Goal: Check status: Check status

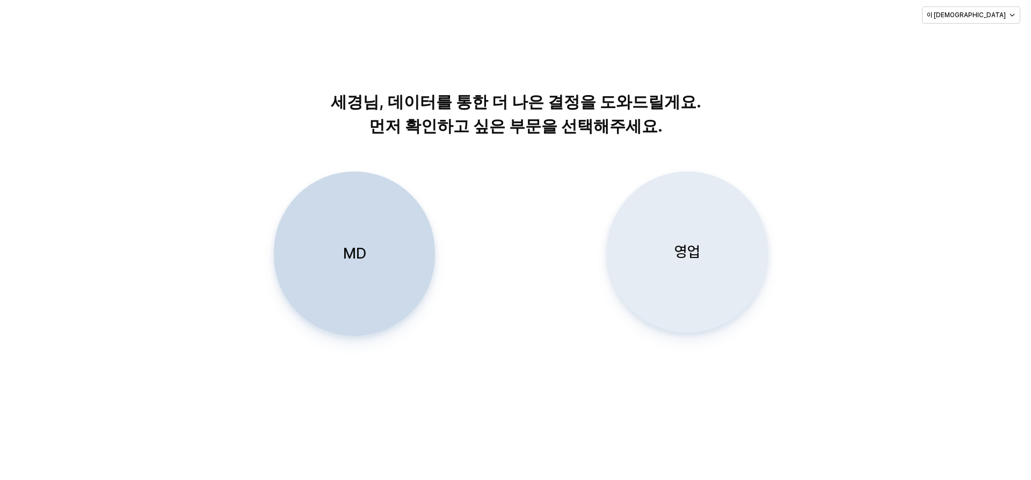
click at [546, 271] on div "영업" at bounding box center [687, 252] width 151 height 160
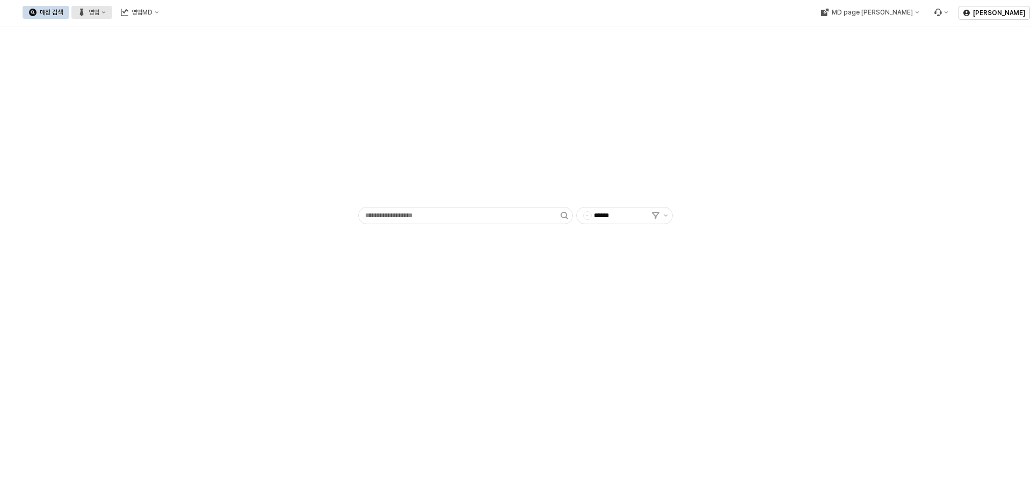
click at [99, 11] on div "영업" at bounding box center [94, 13] width 11 height 8
click at [215, 73] on div "플렉스 상세" at bounding box center [211, 68] width 57 height 9
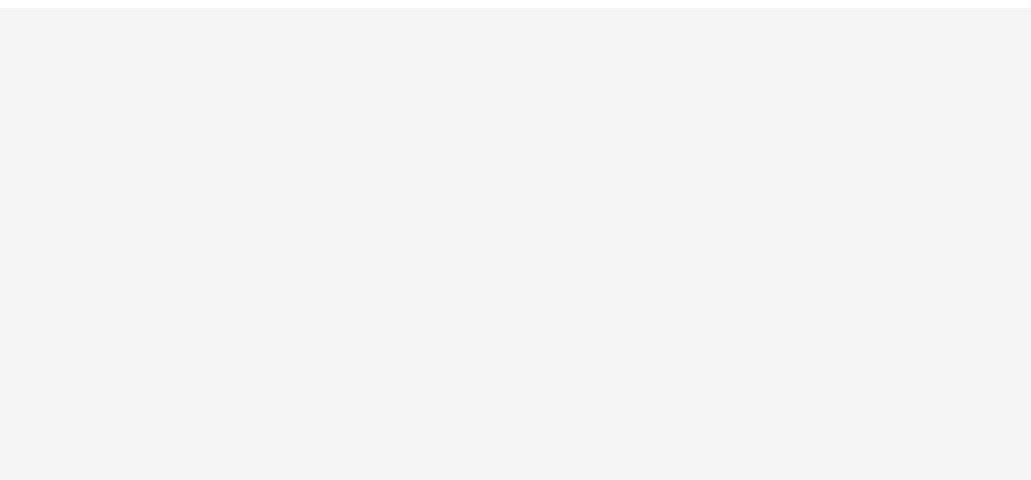
click at [444, 236] on div "App Frame" at bounding box center [515, 244] width 1031 height 471
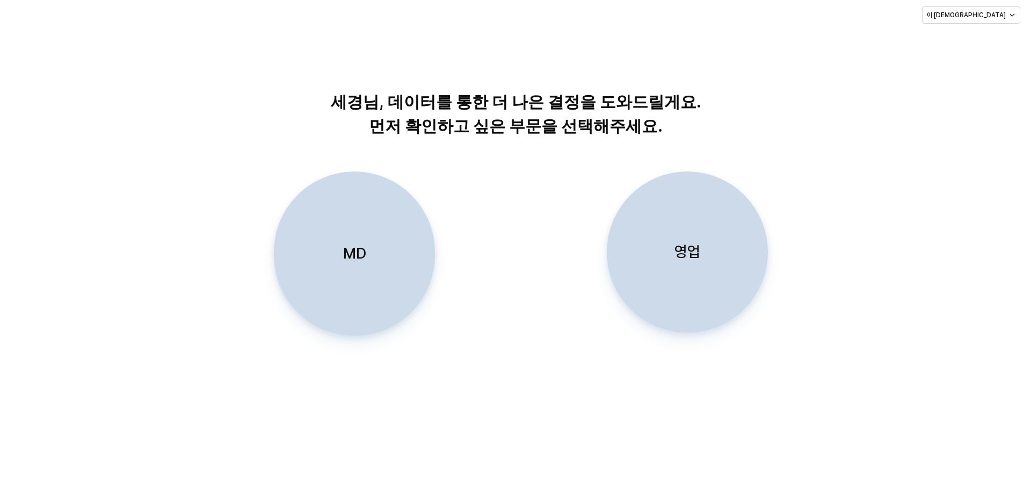
click at [711, 269] on div "영업" at bounding box center [687, 252] width 151 height 160
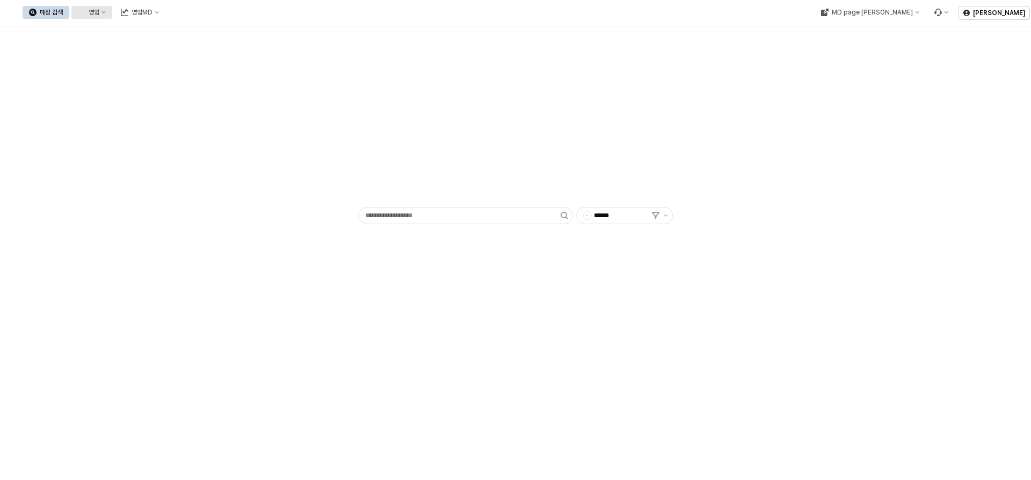
click at [112, 17] on button "영업" at bounding box center [91, 12] width 41 height 13
click at [214, 34] on div "목표매출 달성현황" at bounding box center [211, 32] width 57 height 9
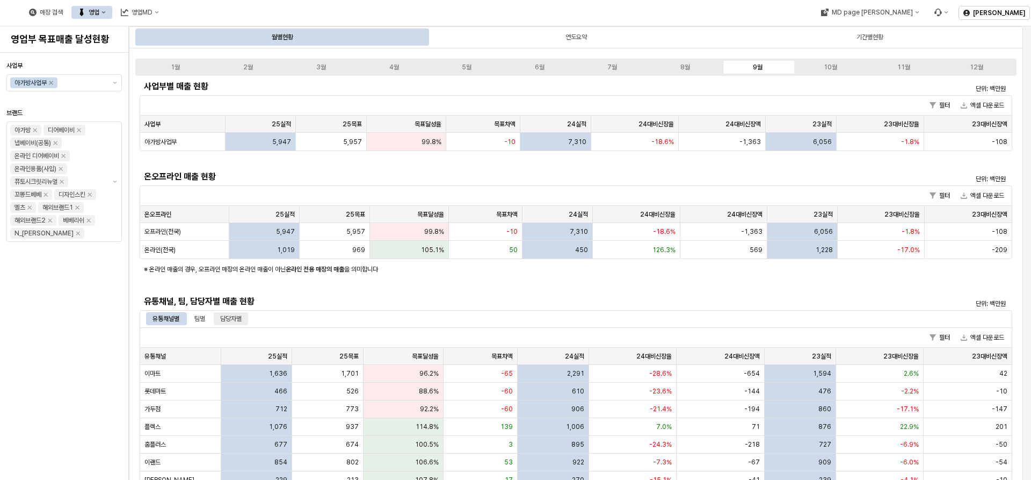
click at [241, 313] on div "담당자별" at bounding box center [230, 318] width 21 height 13
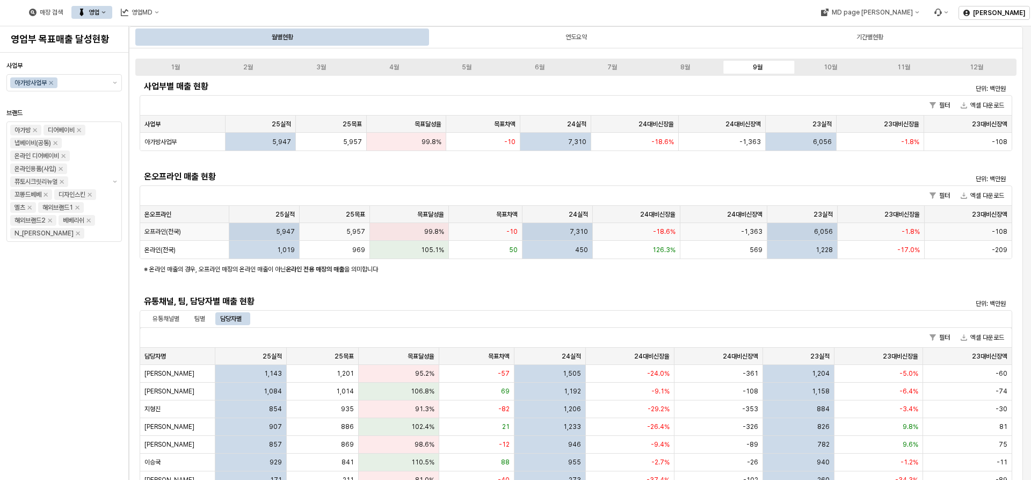
scroll to position [161, 0]
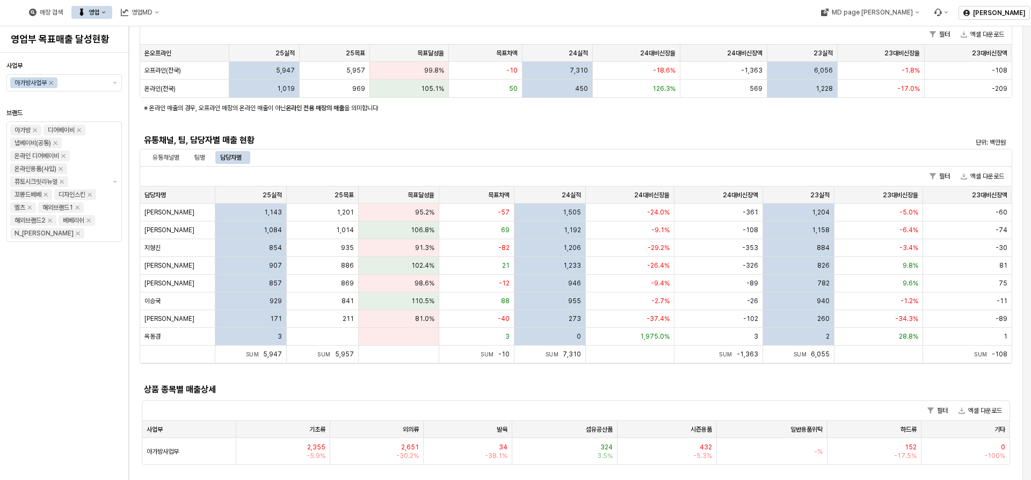
click at [81, 374] on div "사업부 아가방사업부 브랜드 아가방 디어베이비 냅베이비(공통) 온라인 디어베이비 온라인용품(사입) 퓨토시크릿리뉴얼 꼬똥드베베 디자인스킨 엘츠 해…" at bounding box center [63, 266] width 115 height 418
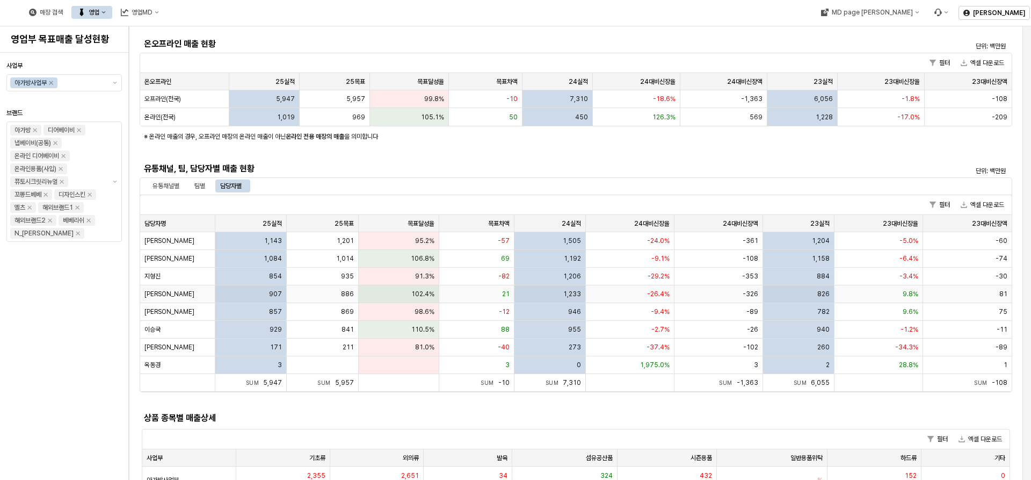
scroll to position [0, 0]
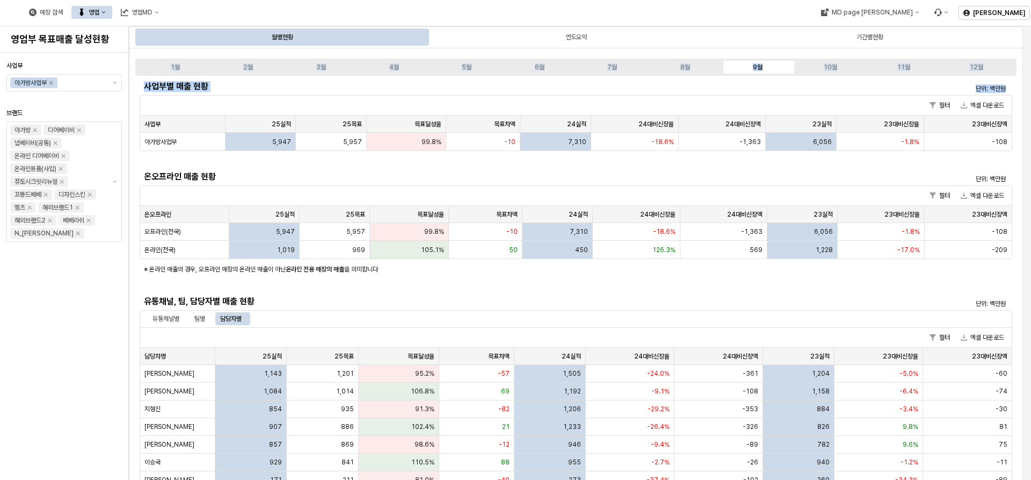
drag, startPoint x: 804, startPoint y: 58, endPoint x: 900, endPoint y: 110, distance: 109.6
click at [382, 127] on div "목표달성율 목표달성율" at bounding box center [406, 123] width 79 height 17
click at [415, 118] on div "목표달성율 목표달성율" at bounding box center [406, 123] width 79 height 17
click at [763, 302] on h5 "유통채널, 팀, 담당자별 매출 현황" at bounding box center [467, 301] width 646 height 11
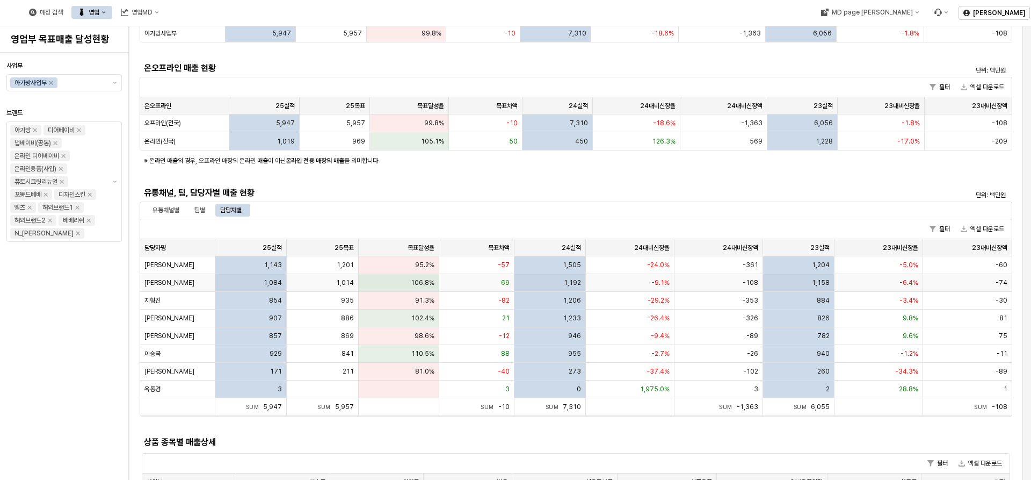
scroll to position [107, 0]
click at [70, 389] on div "사업부 아가방사업부 브랜드 아가방 디어베이비 냅베이비(공통) 온라인 디어베이비 온라인용품(사입) 퓨토시크릿리뉴얼 꼬똥드베베 디자인스킨 엘츠 해…" at bounding box center [63, 266] width 115 height 418
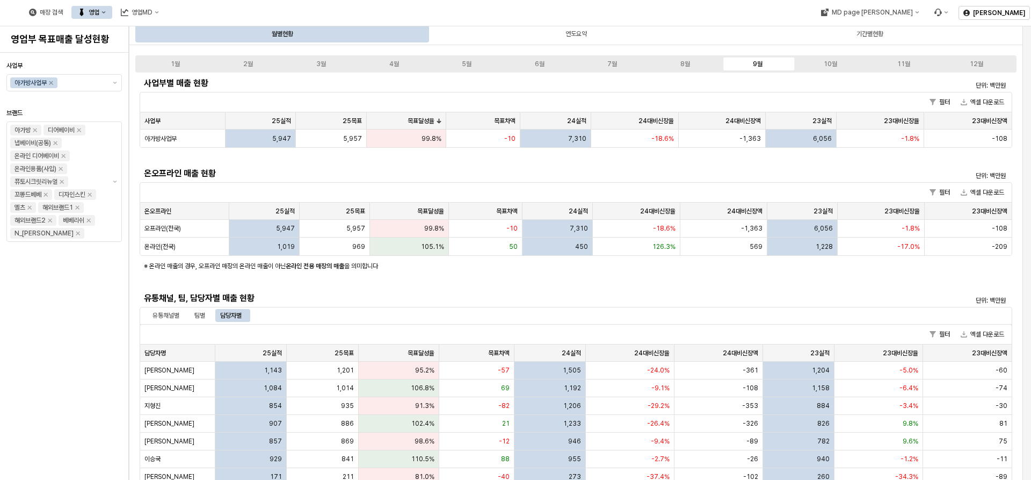
scroll to position [0, 0]
